Goal: Information Seeking & Learning: Check status

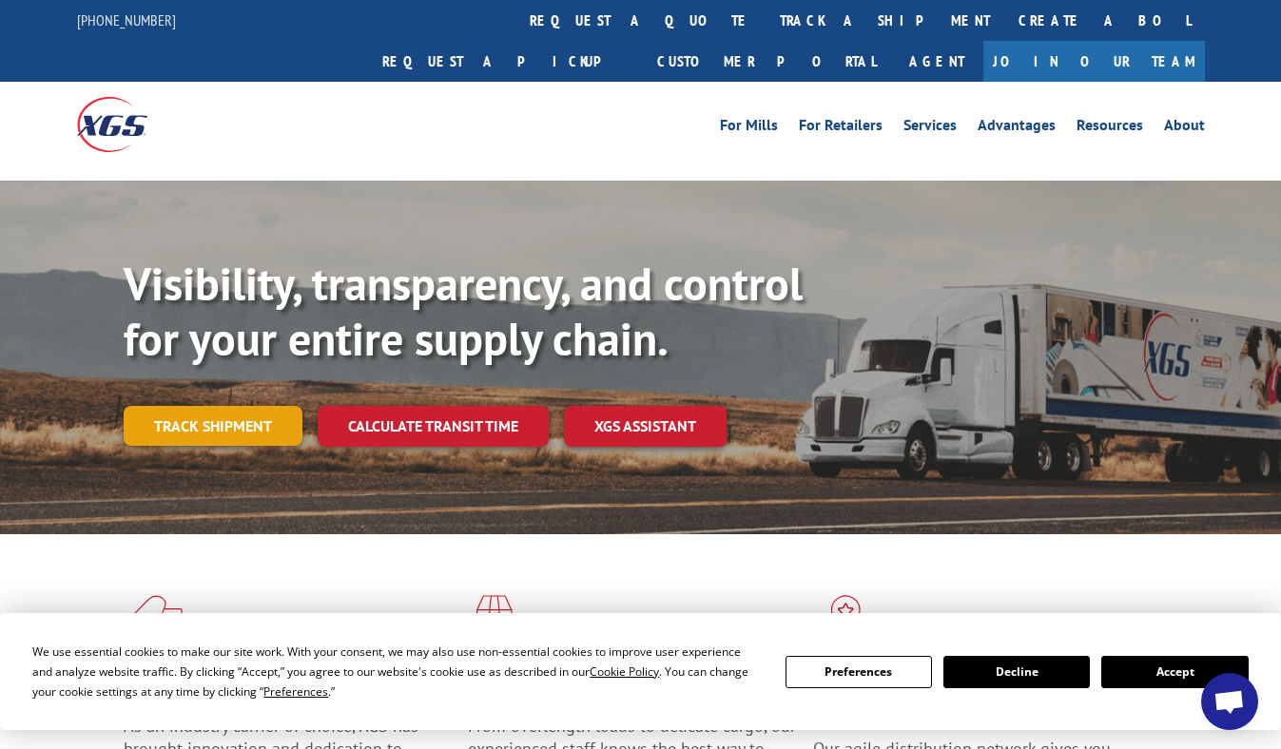
click at [195, 406] on link "Track shipment" at bounding box center [213, 426] width 179 height 40
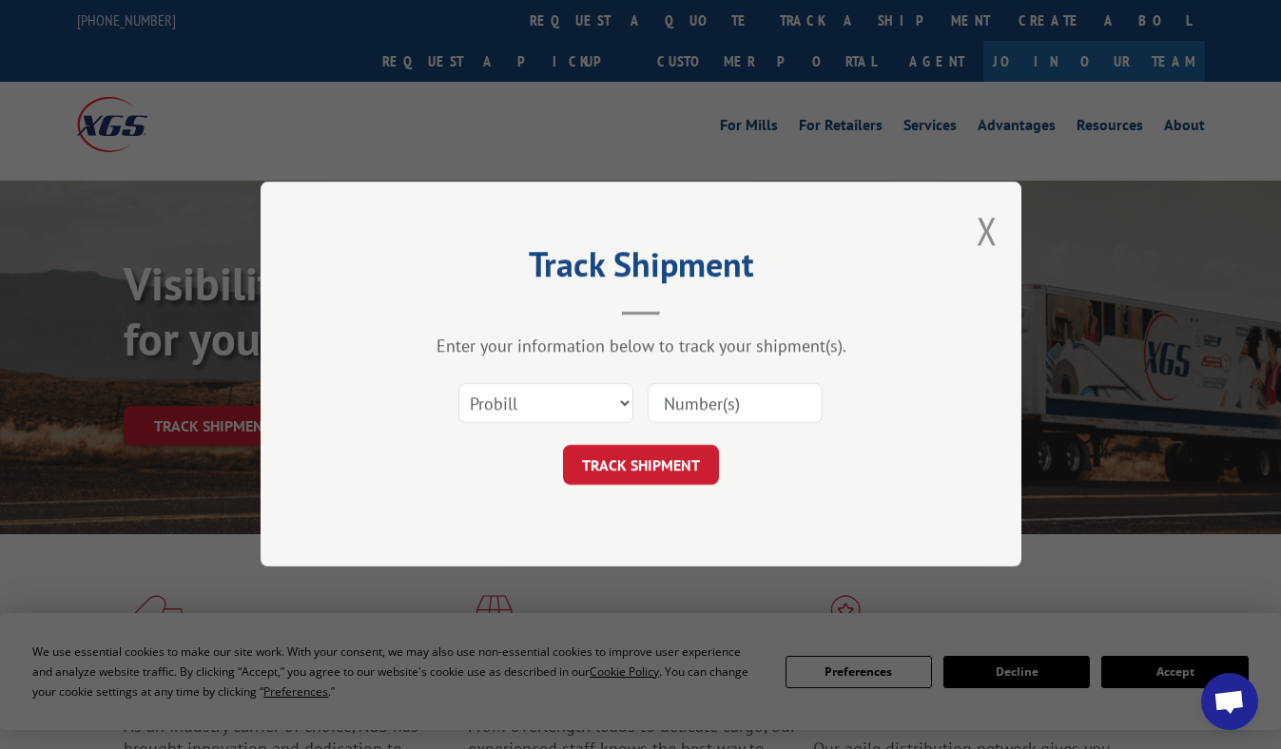
click at [742, 407] on input at bounding box center [734, 404] width 175 height 40
paste input "17235275BOL"
type input "17235275BOL"
drag, startPoint x: 584, startPoint y: 412, endPoint x: 530, endPoint y: 403, distance: 54.9
click at [584, 412] on select "Select category... Probill BOL PO" at bounding box center [545, 404] width 175 height 40
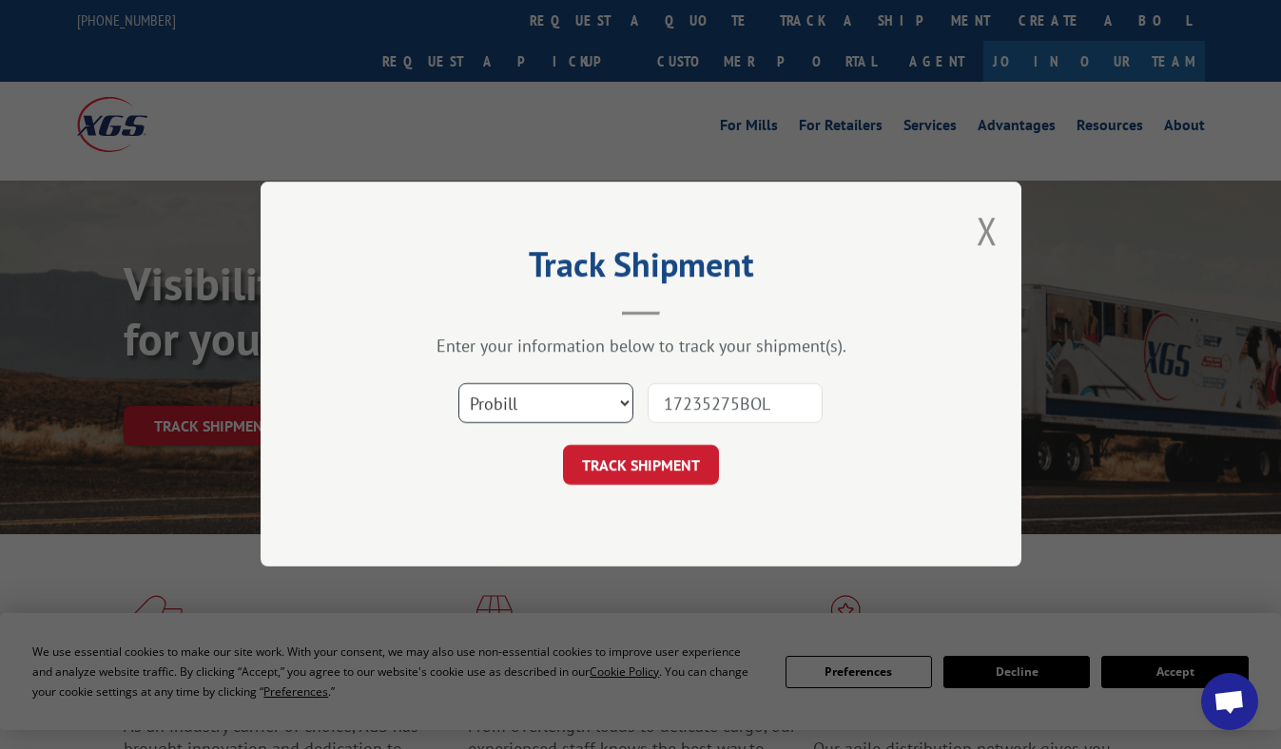
select select "bol"
click at [458, 384] on select "Select category... Probill BOL PO" at bounding box center [545, 404] width 175 height 40
click at [684, 462] on button "TRACK SHIPMENT" at bounding box center [641, 466] width 156 height 40
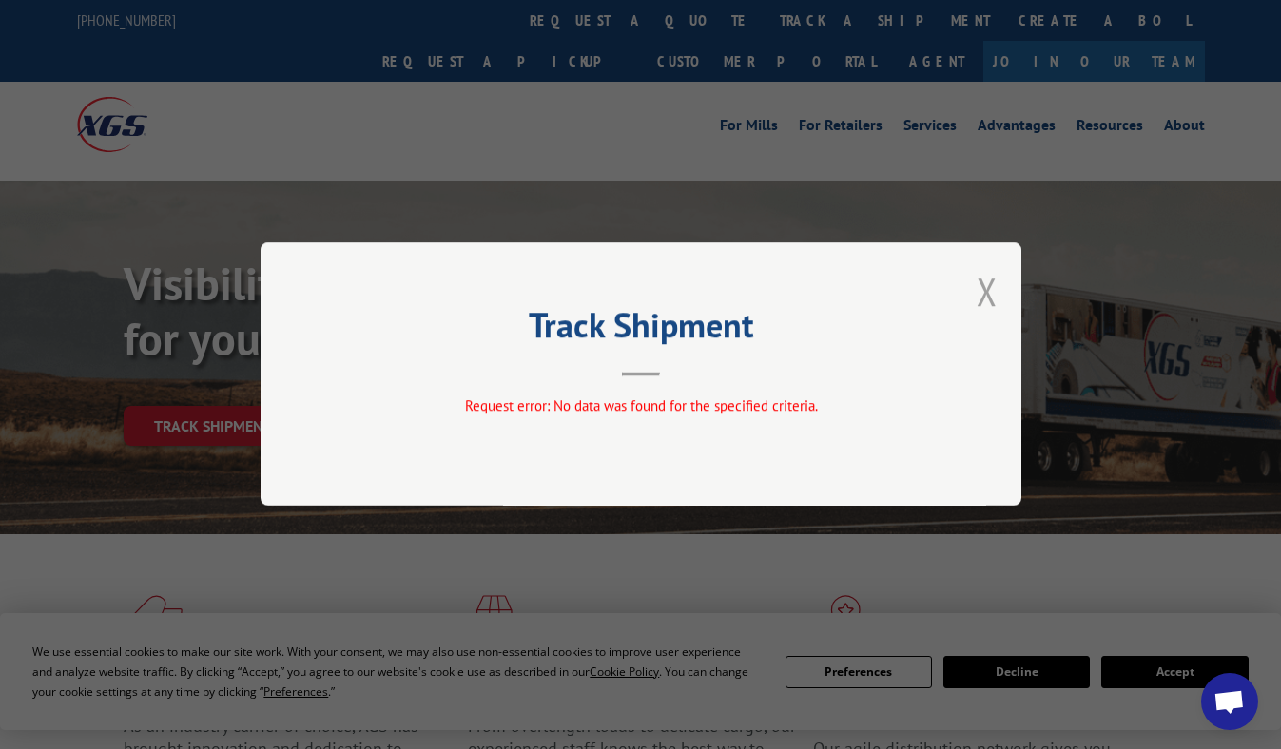
click at [994, 299] on button "Close modal" at bounding box center [986, 291] width 21 height 50
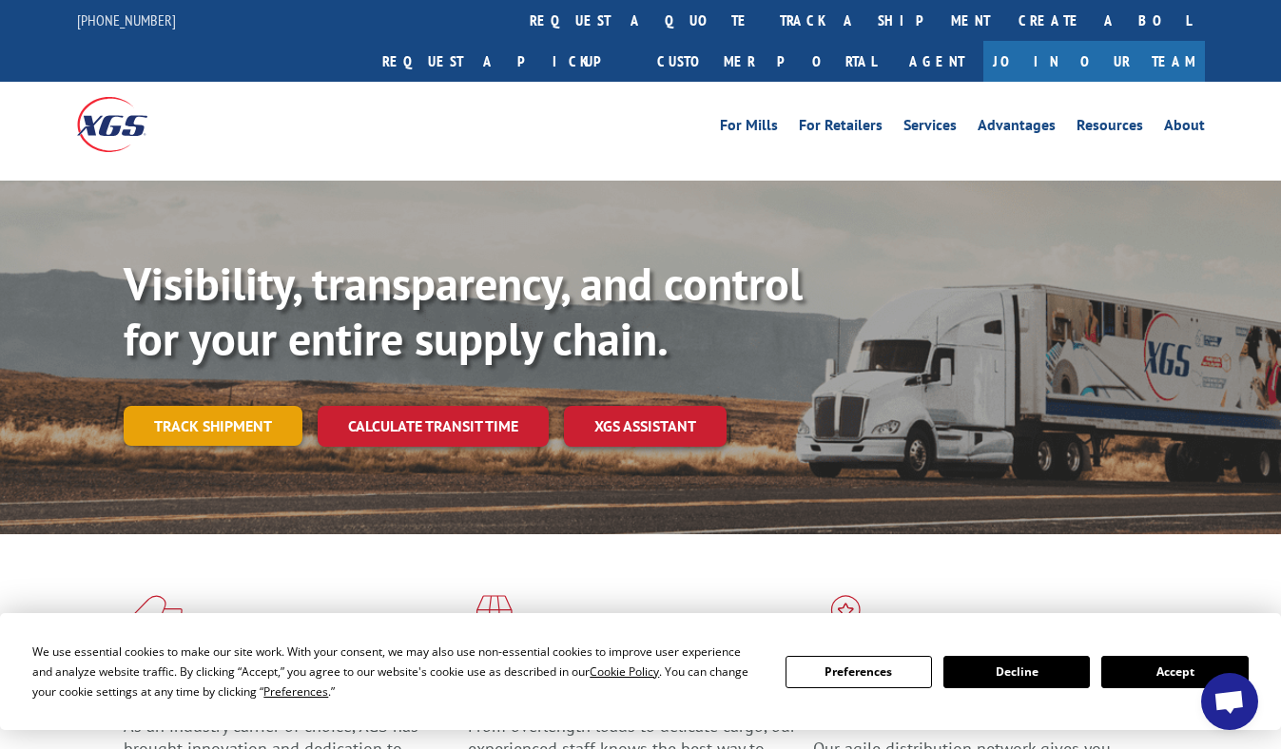
click at [192, 406] on link "Track shipment" at bounding box center [213, 426] width 179 height 40
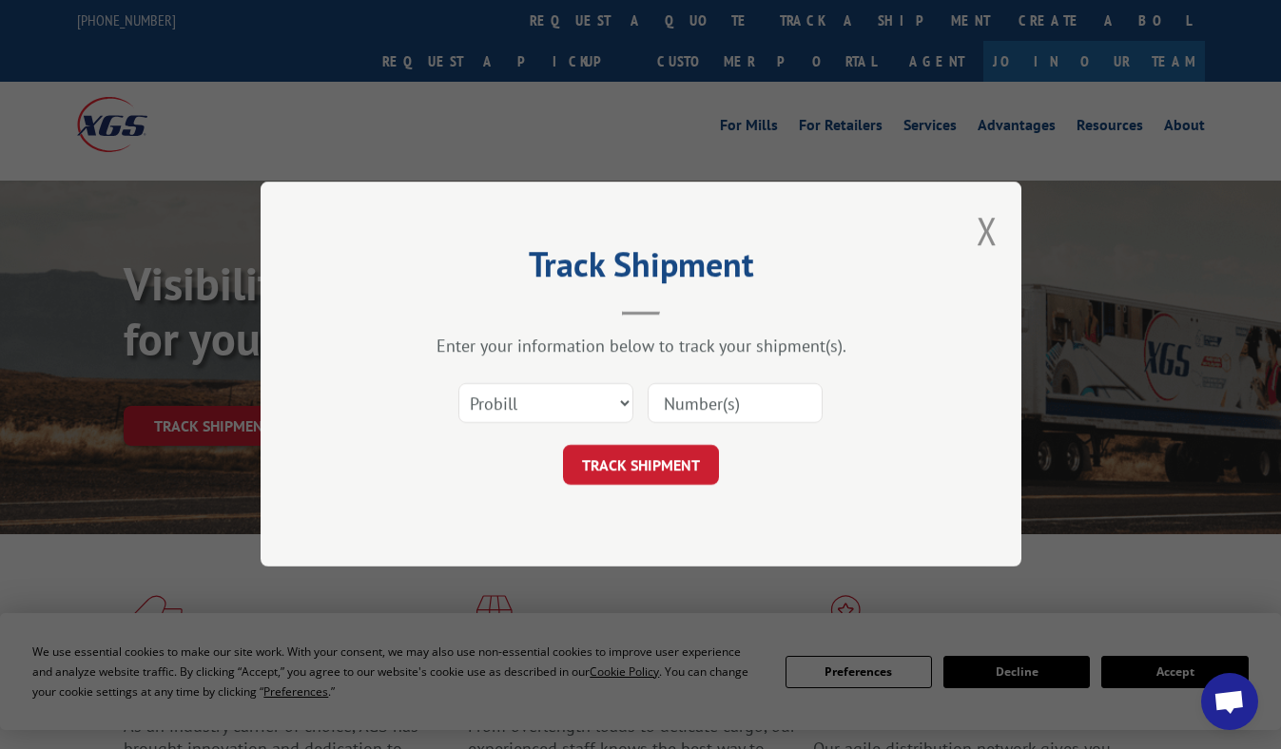
click at [709, 395] on input at bounding box center [734, 404] width 175 height 40
paste input "17235275BOL"
type input "17235275BOL"
click at [646, 492] on div "Track Shipment Enter your information below to track your shipment(s). Select c…" at bounding box center [640, 374] width 761 height 385
click at [655, 479] on button "TRACK SHIPMENT" at bounding box center [641, 466] width 156 height 40
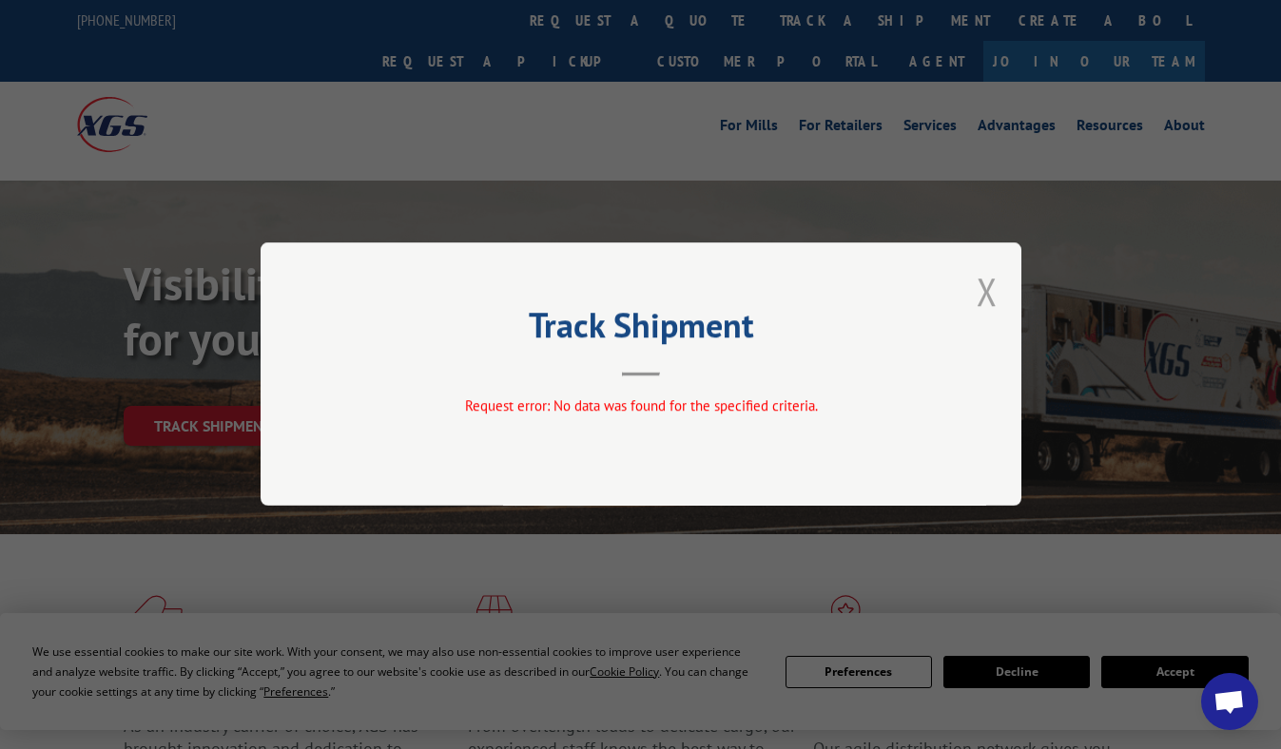
click at [982, 285] on button "Close modal" at bounding box center [986, 291] width 21 height 50
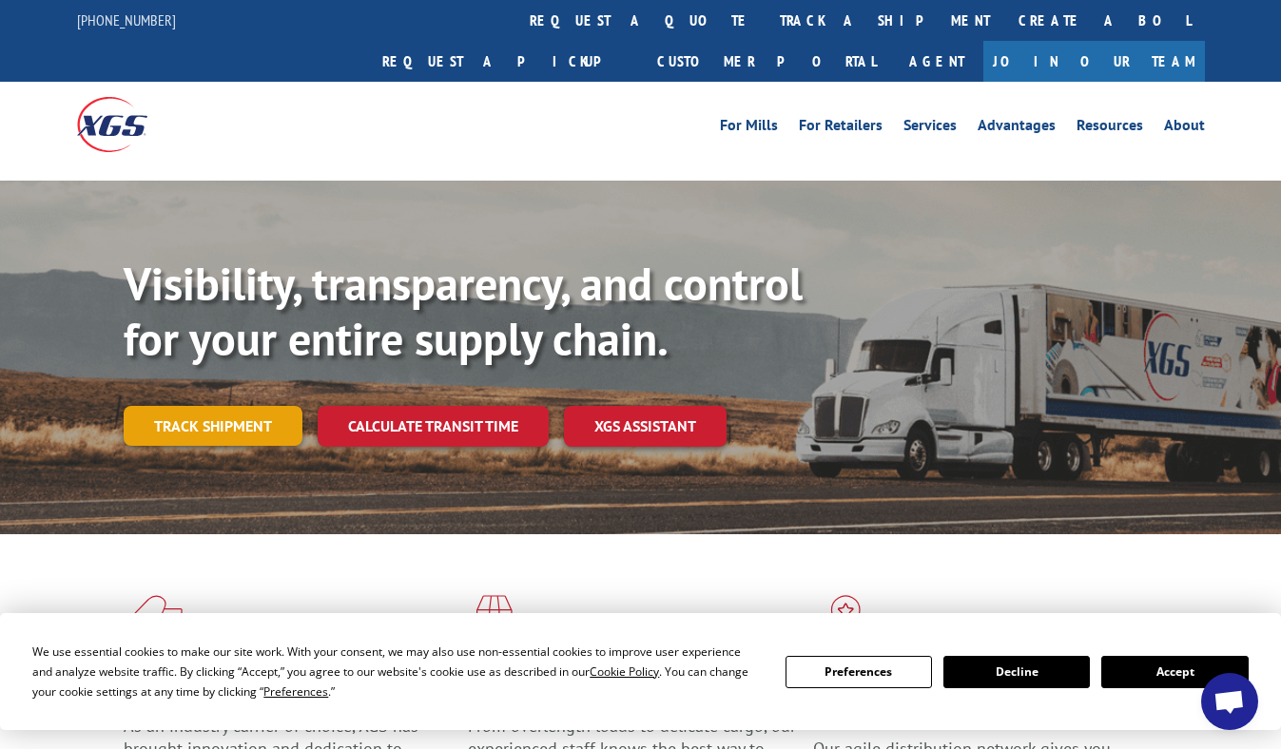
click at [202, 406] on link "Track shipment" at bounding box center [213, 426] width 179 height 40
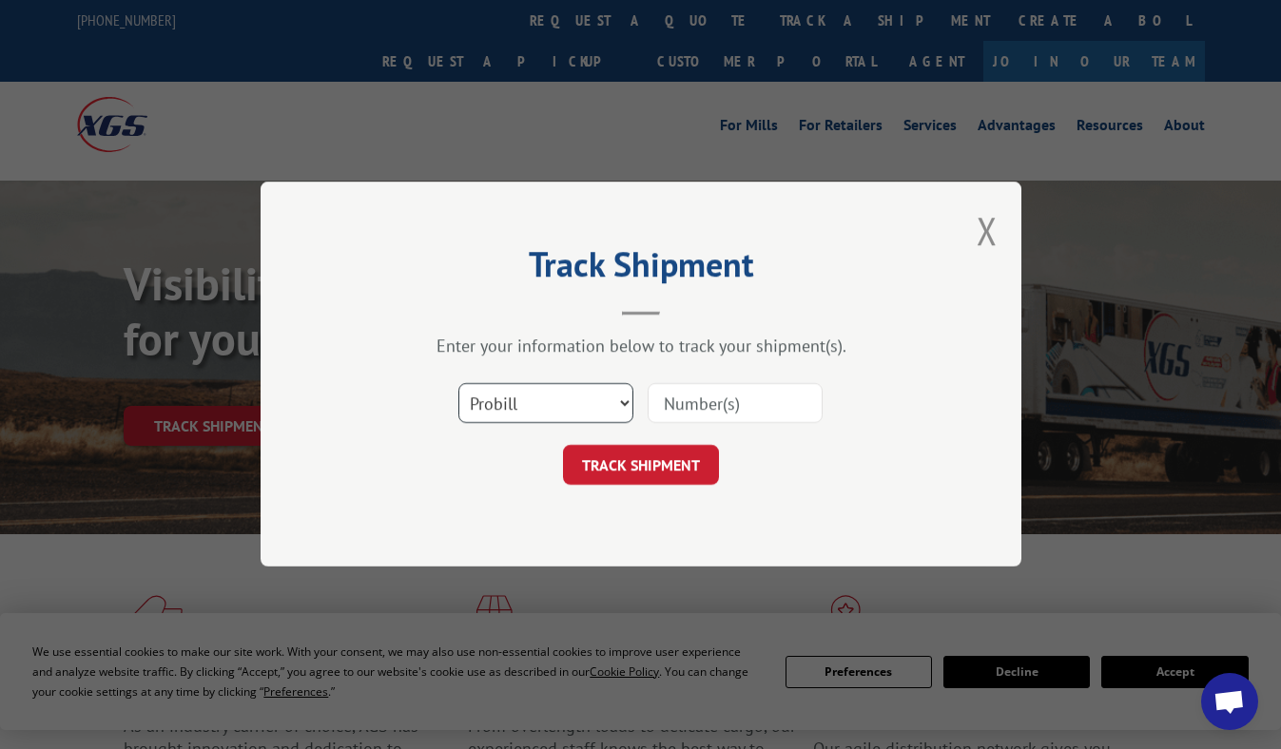
click at [597, 407] on select "Select category... Probill BOL PO" at bounding box center [545, 404] width 175 height 40
select select "po"
click at [458, 384] on select "Select category... Probill BOL PO" at bounding box center [545, 404] width 175 height 40
click at [718, 408] on input at bounding box center [734, 404] width 175 height 40
paste input "17235275BOL"
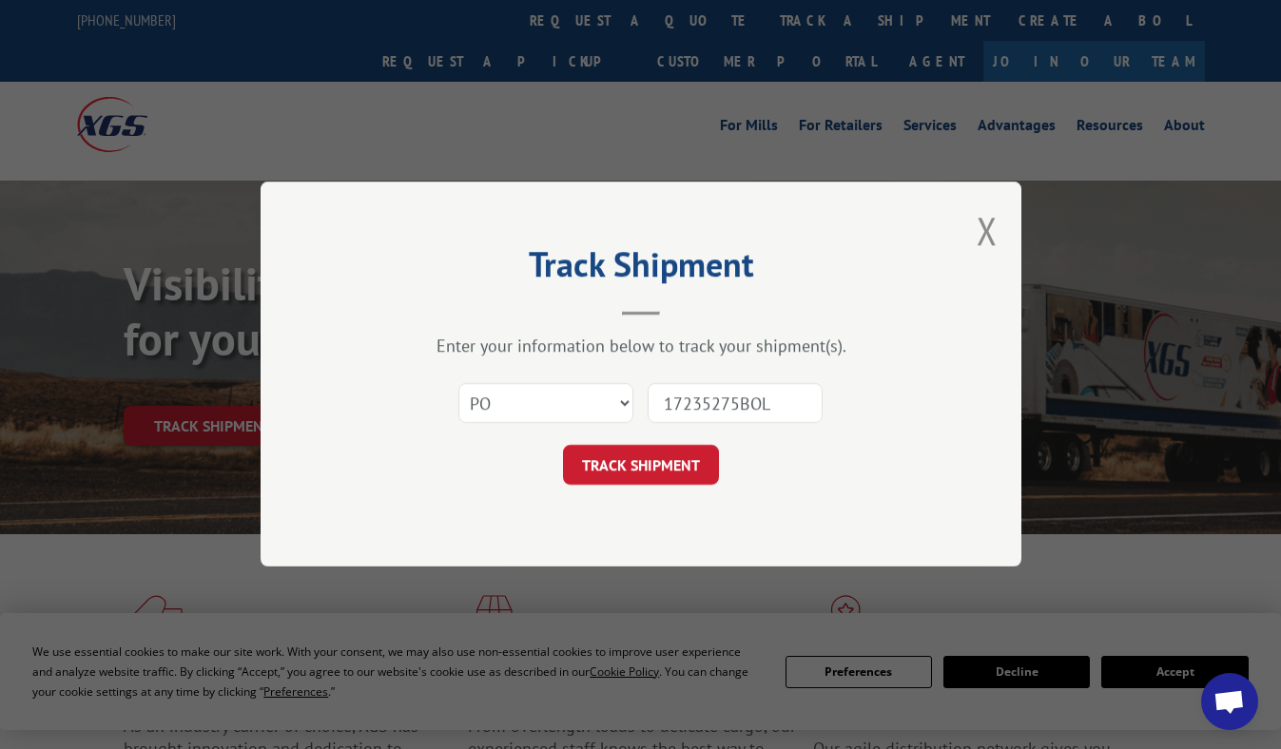
type input "17235275BOL"
click at [656, 486] on div "Track Shipment Enter your information below to track your shipment(s). Select c…" at bounding box center [640, 374] width 761 height 385
click at [666, 464] on button "TRACK SHIPMENT" at bounding box center [641, 466] width 156 height 40
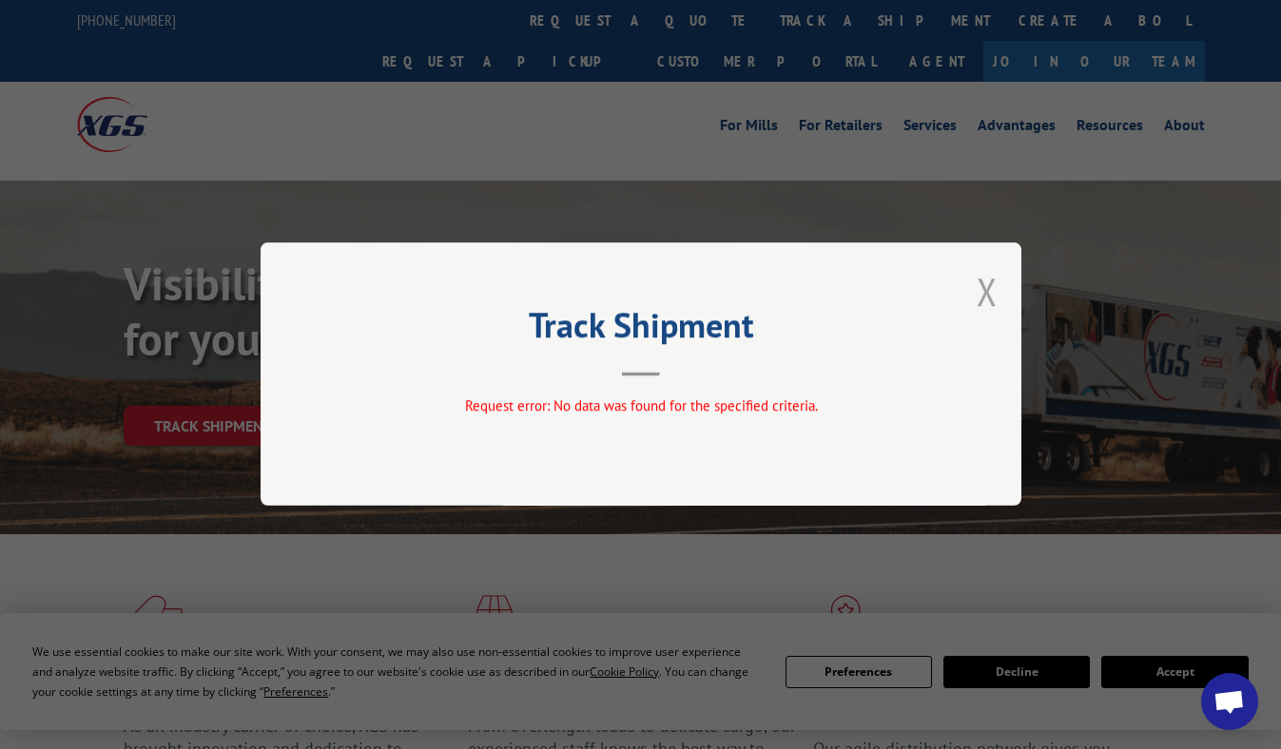
click at [995, 291] on button "Close modal" at bounding box center [986, 291] width 21 height 50
